Goal: Information Seeking & Learning: Learn about a topic

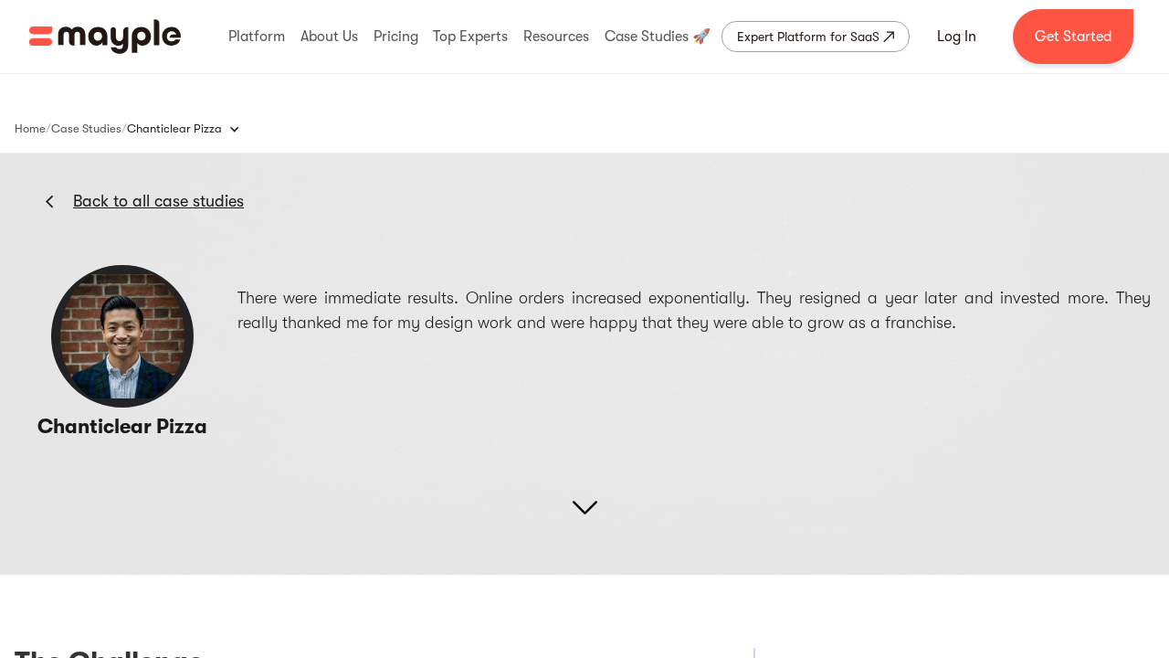
scroll to position [2807, 0]
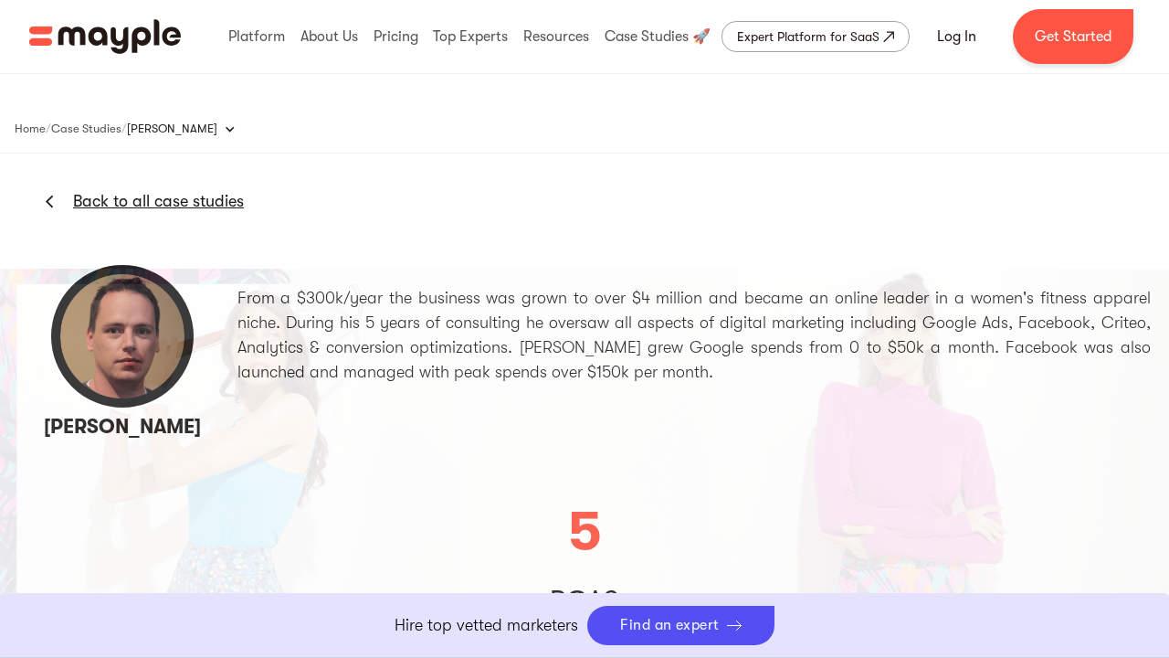
scroll to position [2994, 0]
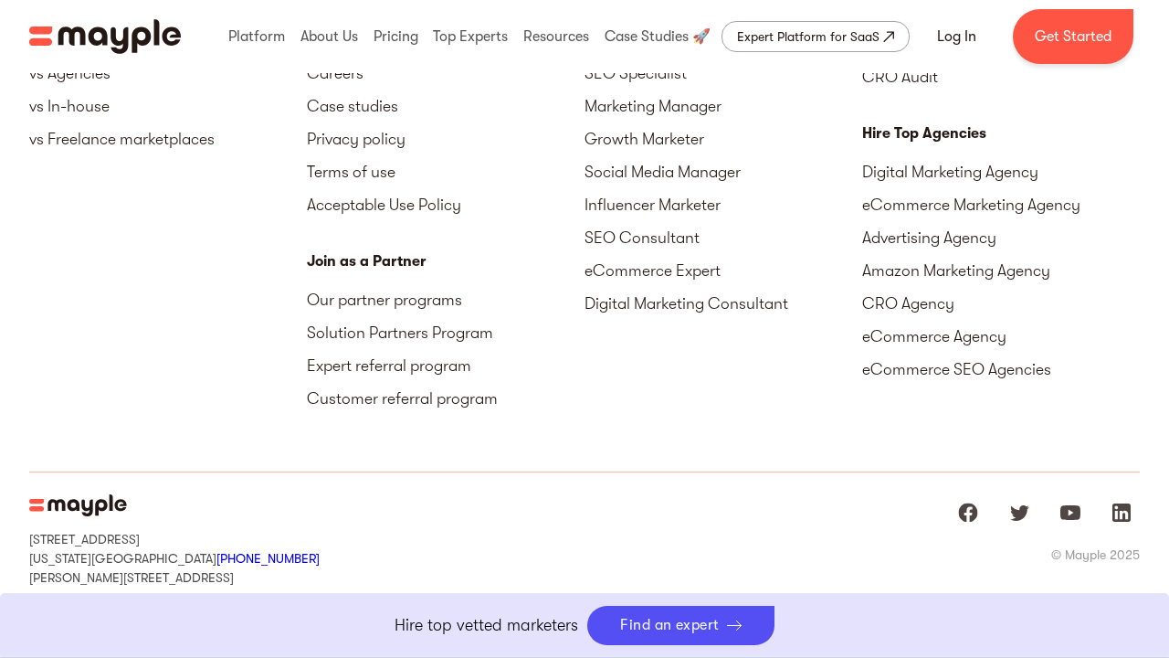
scroll to position [21, 0]
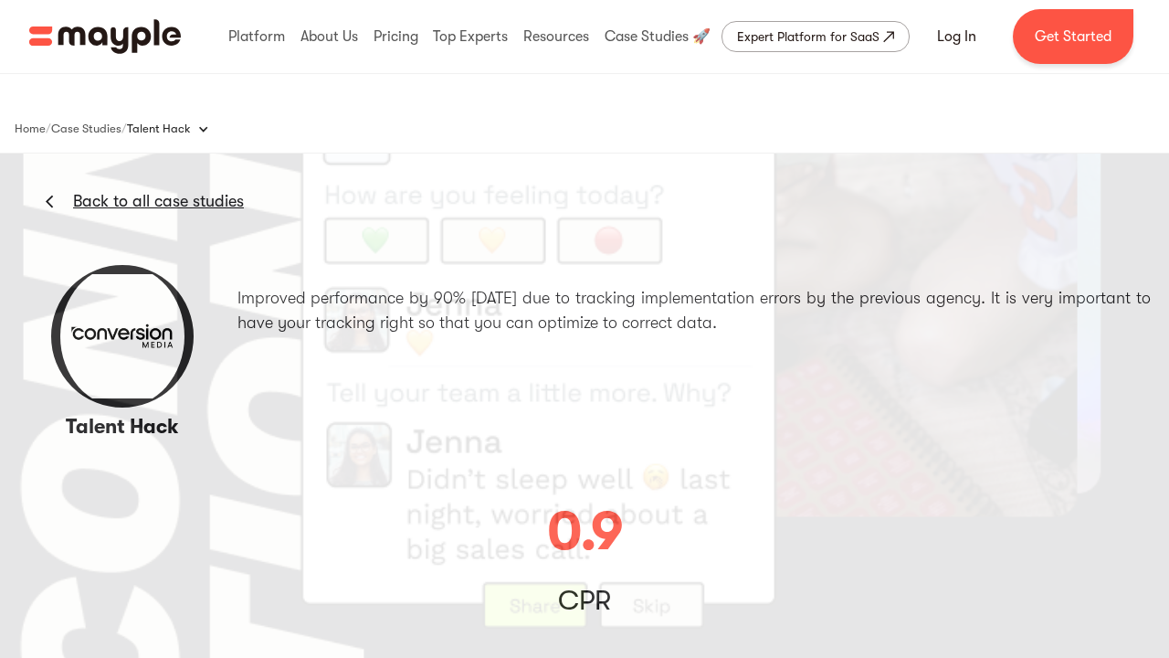
scroll to position [2994, 0]
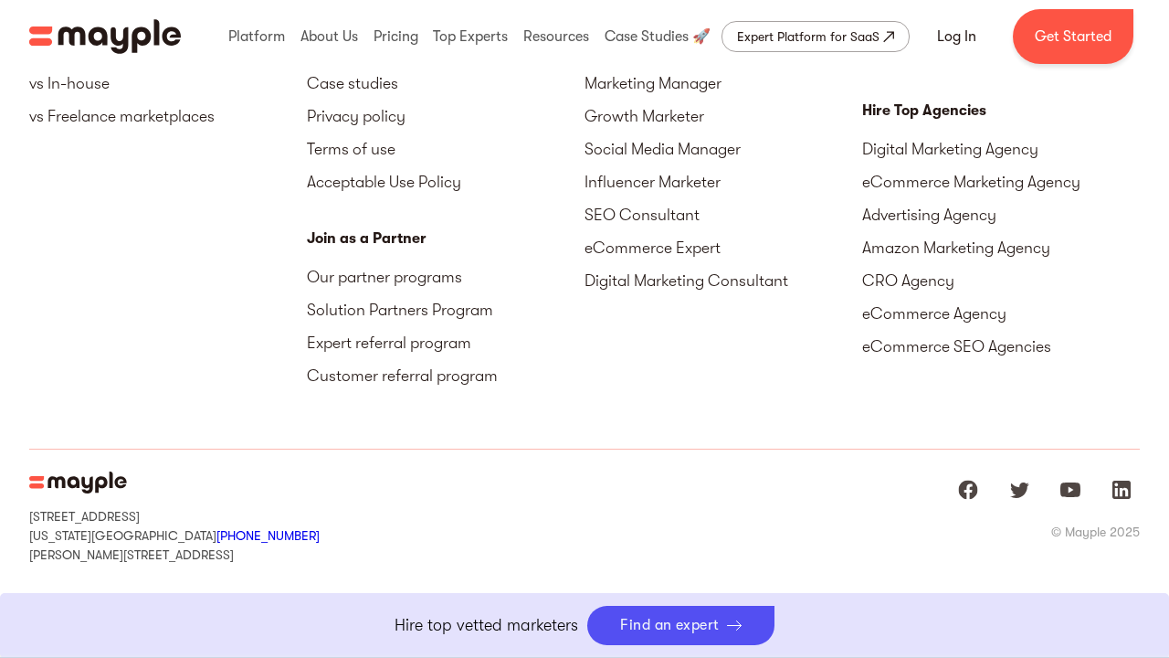
scroll to position [7, 0]
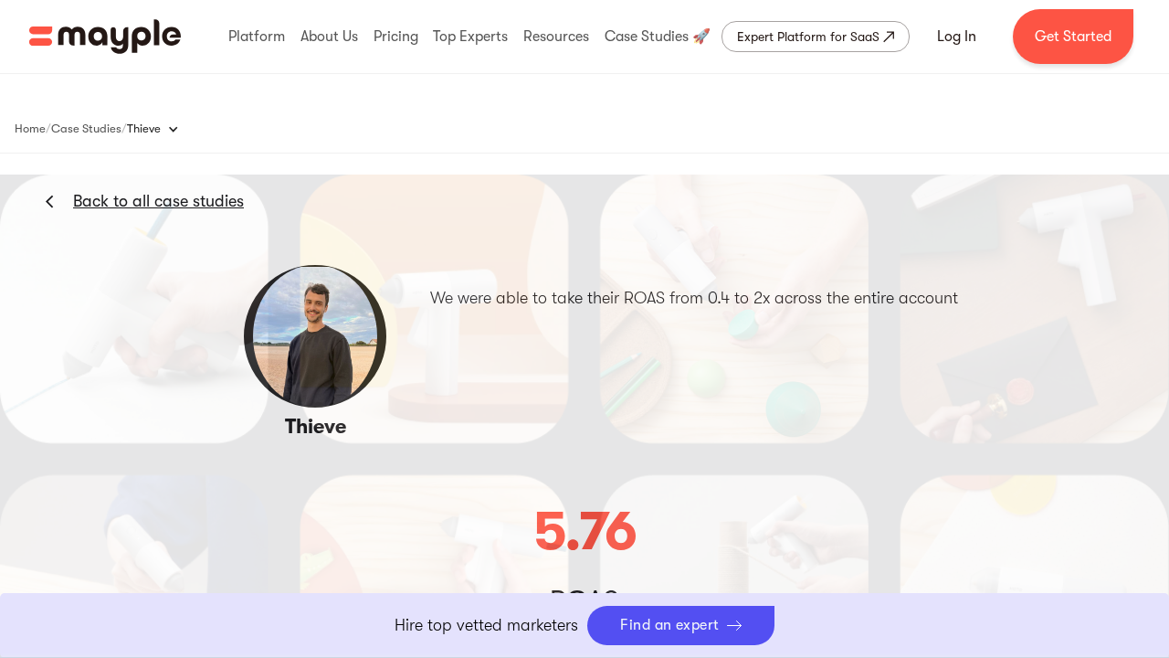
scroll to position [2994, 0]
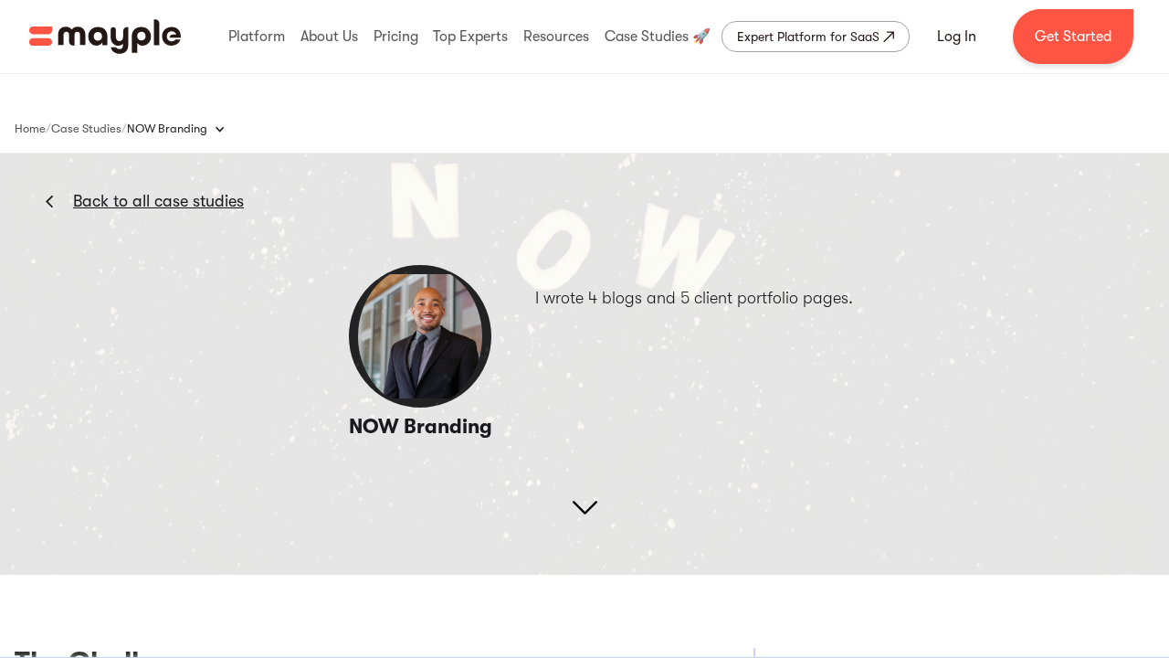
scroll to position [2825, 0]
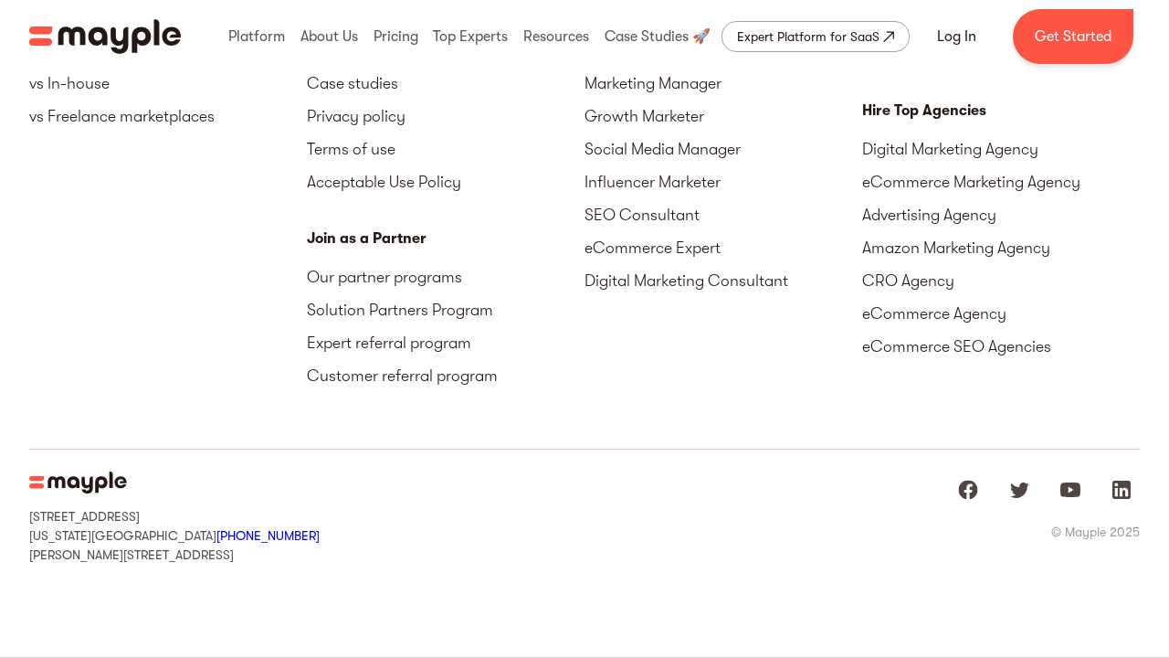
scroll to position [7, 0]
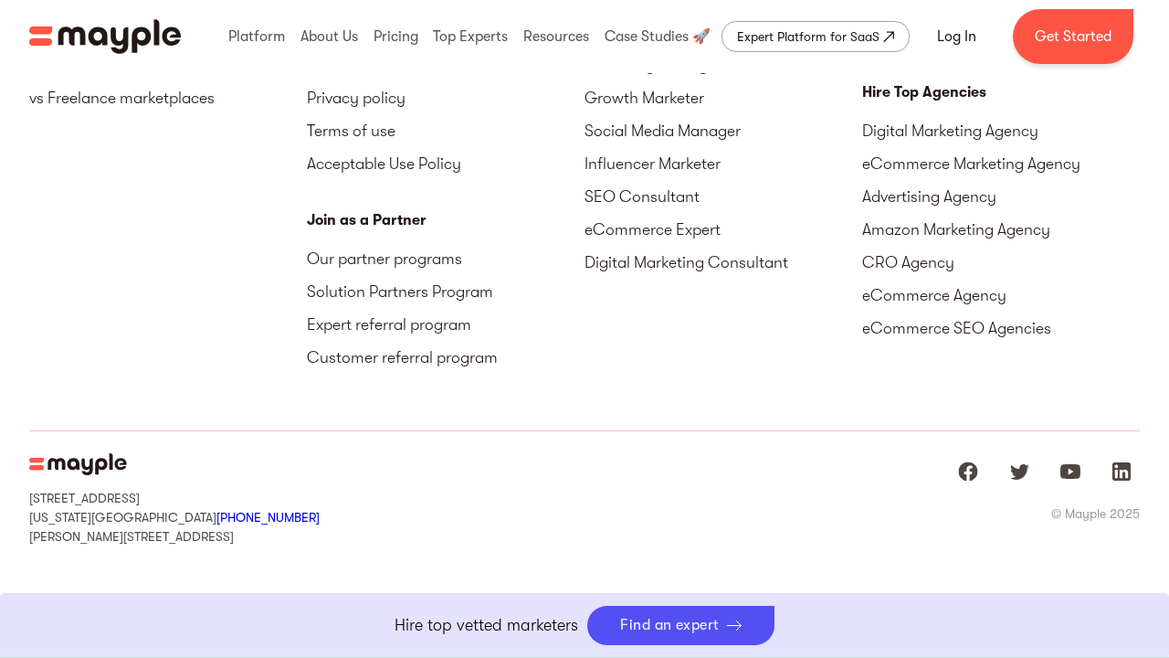
scroll to position [5534, 0]
